Goal: Navigation & Orientation: Understand site structure

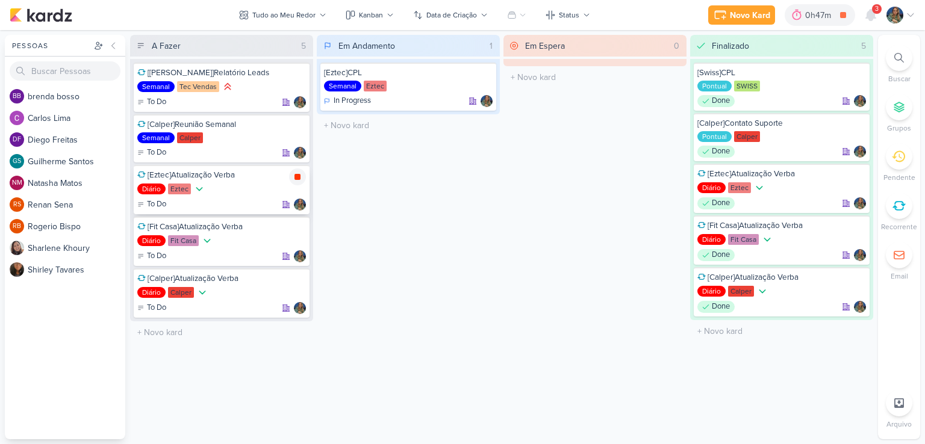
click at [297, 175] on icon at bounding box center [297, 177] width 6 height 6
click at [294, 126] on icon at bounding box center [298, 127] width 10 height 10
click at [299, 126] on icon at bounding box center [297, 126] width 6 height 6
click at [294, 174] on icon at bounding box center [298, 177] width 10 height 10
